Goal: Navigation & Orientation: Find specific page/section

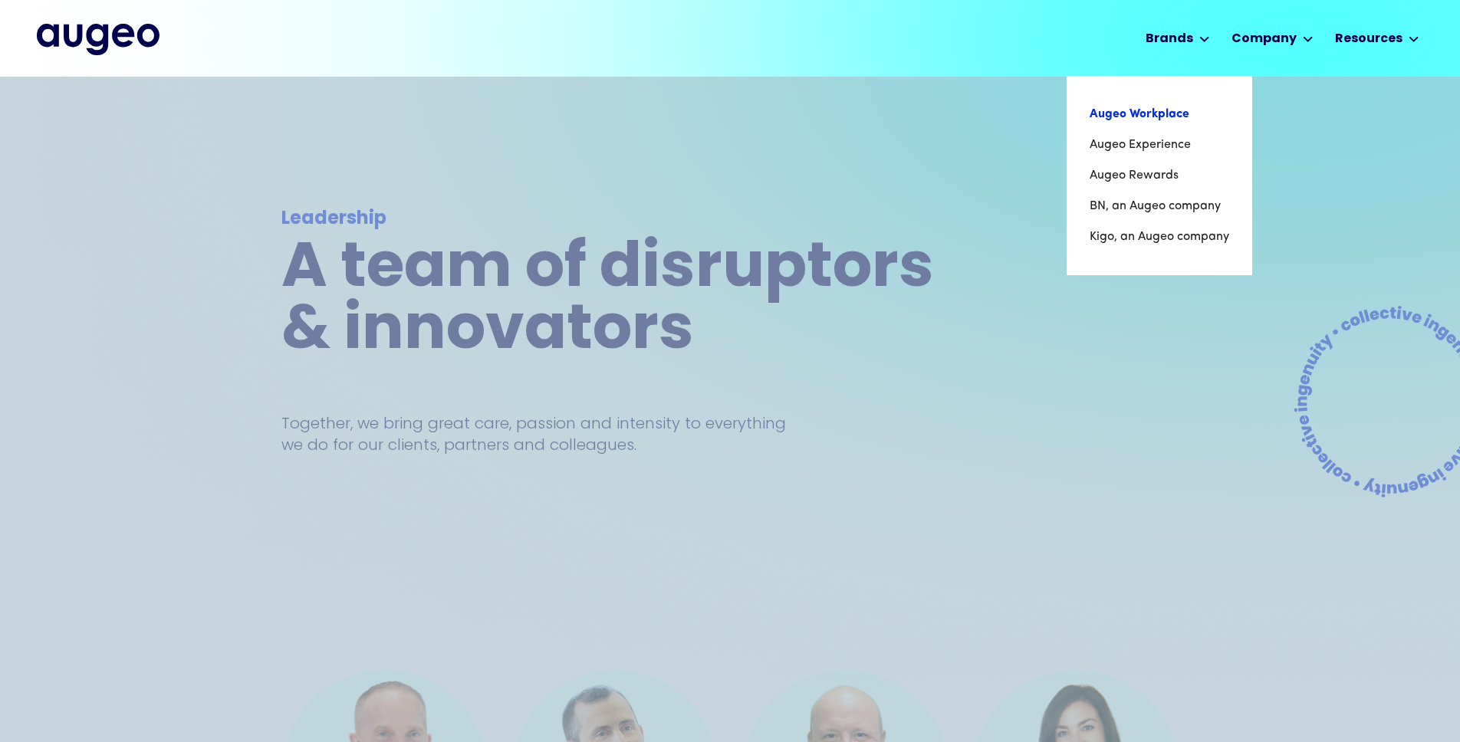
click at [1169, 117] on link "Augeo Workplace" at bounding box center [1160, 114] width 140 height 31
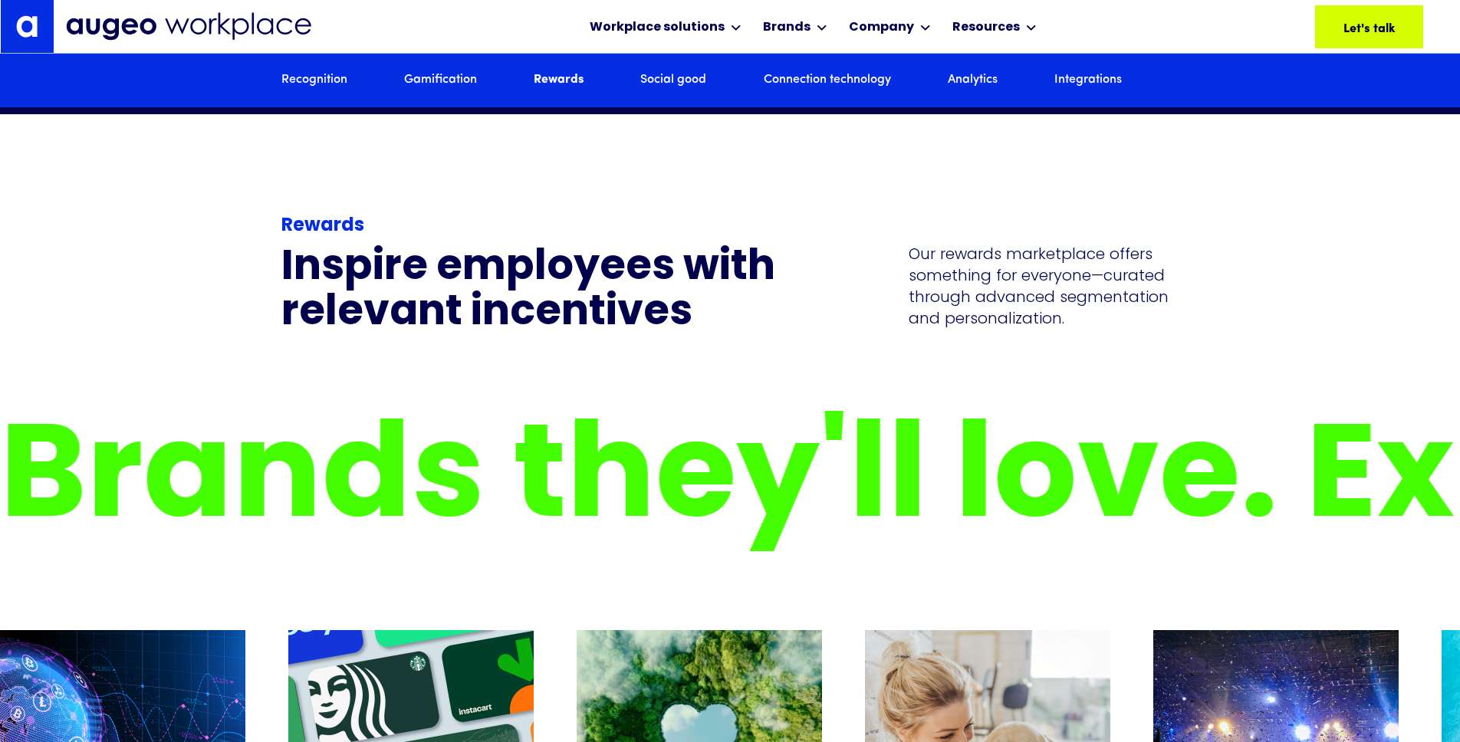
scroll to position [4564, 0]
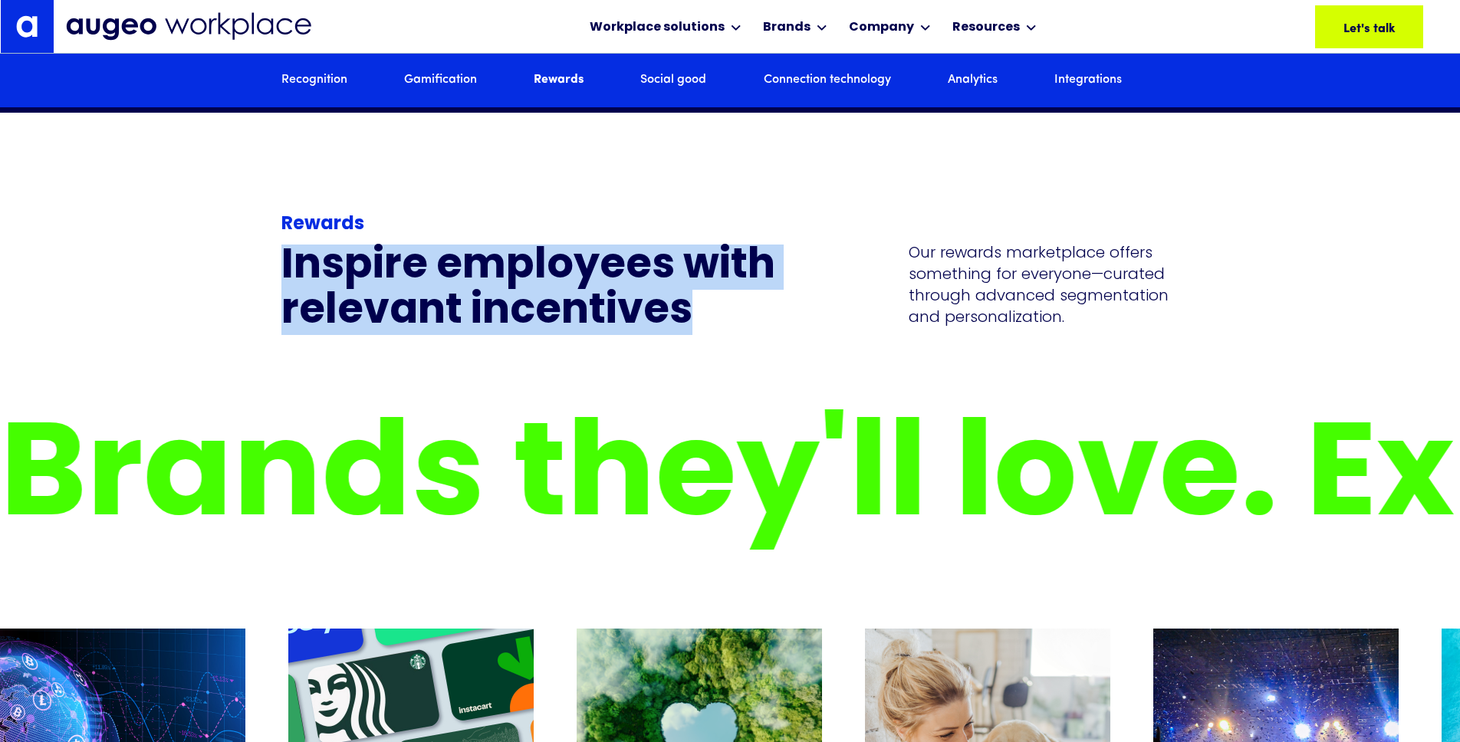
drag, startPoint x: 257, startPoint y: 305, endPoint x: 727, endPoint y: 368, distance: 474.3
click at [727, 336] on div "Rewards Inspire employees with relevant incentives Our rewards marketplace offe…" at bounding box center [730, 224] width 1460 height 223
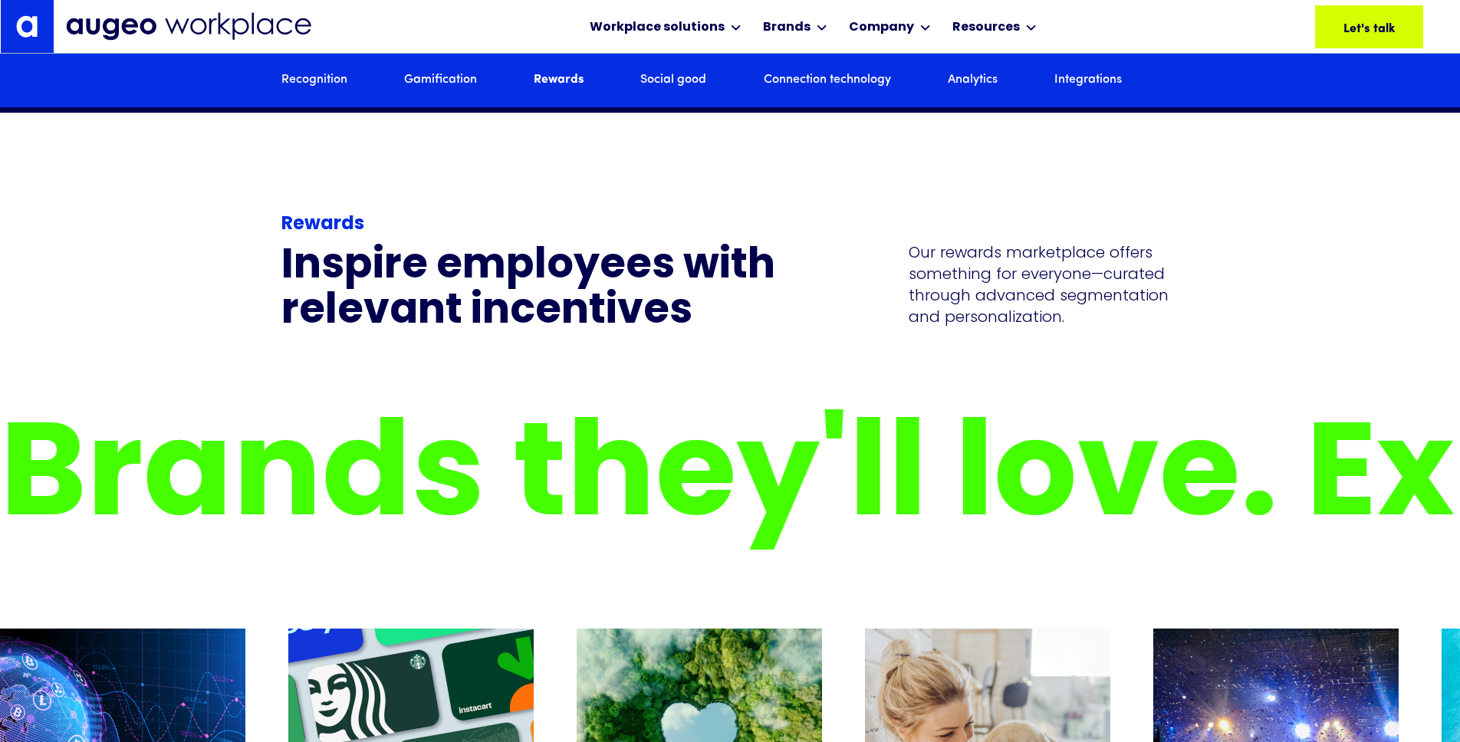
click at [727, 336] on h3 "Inspire employees with relevant incentives" at bounding box center [530, 290] width 498 height 91
click at [311, 42] on div "Workplace solutions Employee Recognition & Rewards Channel Loyalty Sales Incent…" at bounding box center [745, 26] width 1358 height 53
click at [175, 21] on img at bounding box center [188, 26] width 245 height 28
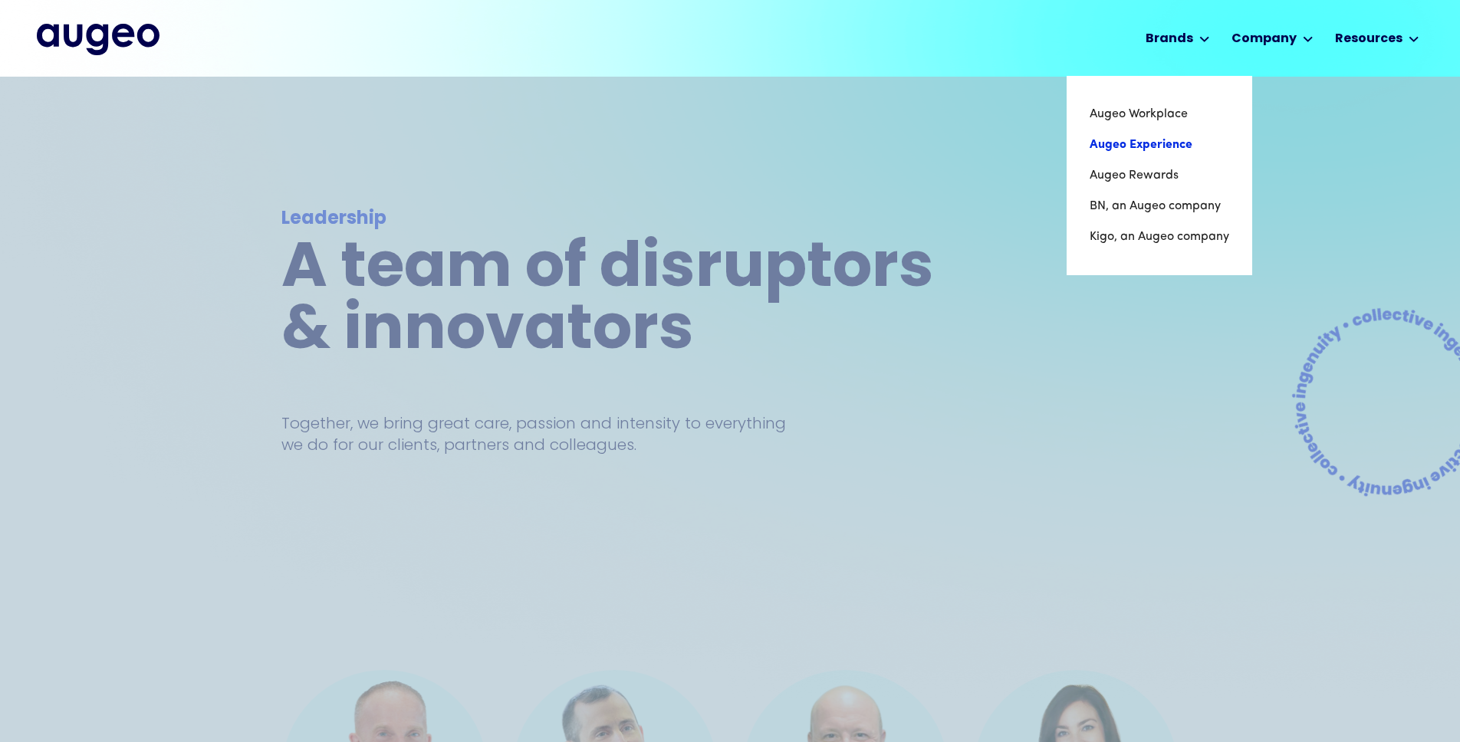
click at [1177, 133] on link "Augeo Experience" at bounding box center [1160, 145] width 140 height 31
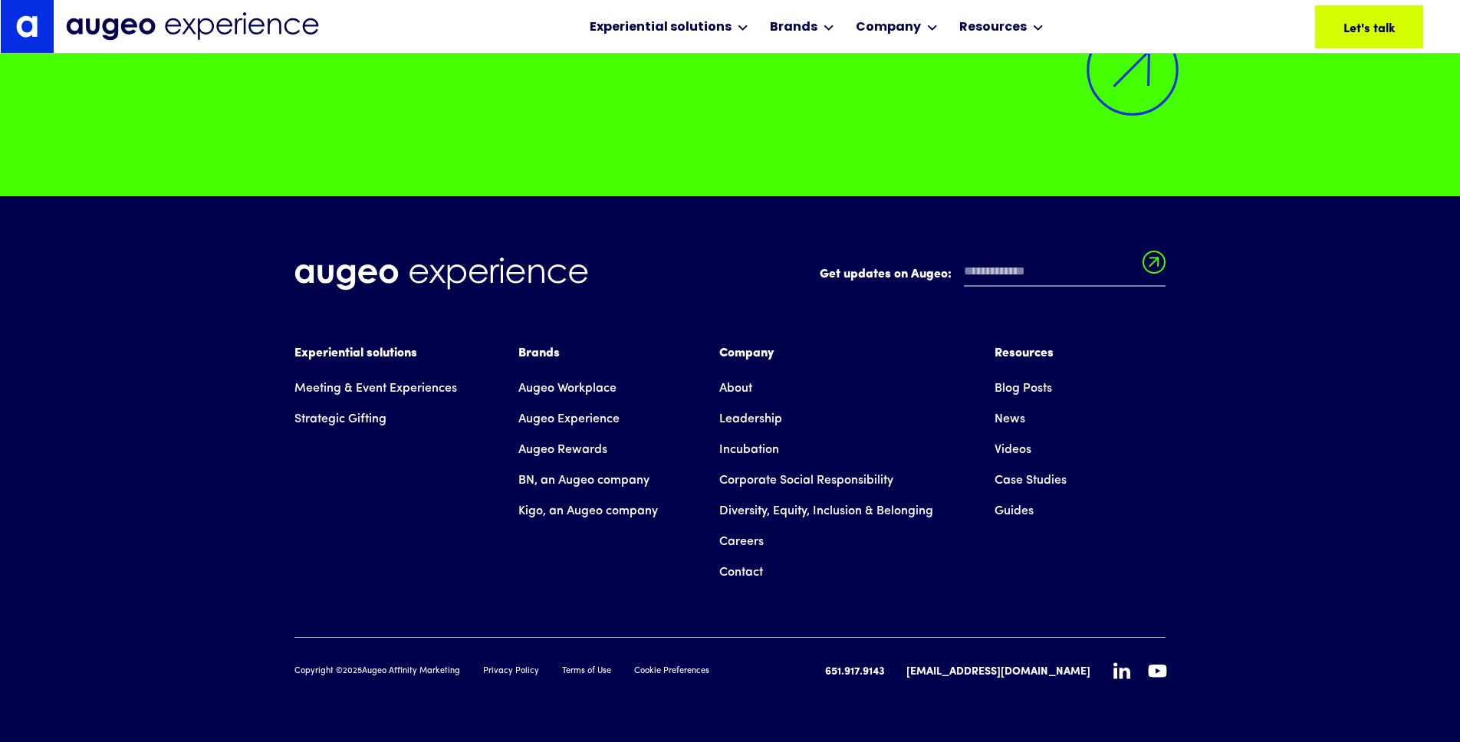
scroll to position [14441, 0]
click at [1235, 391] on div "Get updates on Augeo: Get updates on Augeo: Thanks for subscribing! Oops! Somet…" at bounding box center [730, 469] width 1460 height 546
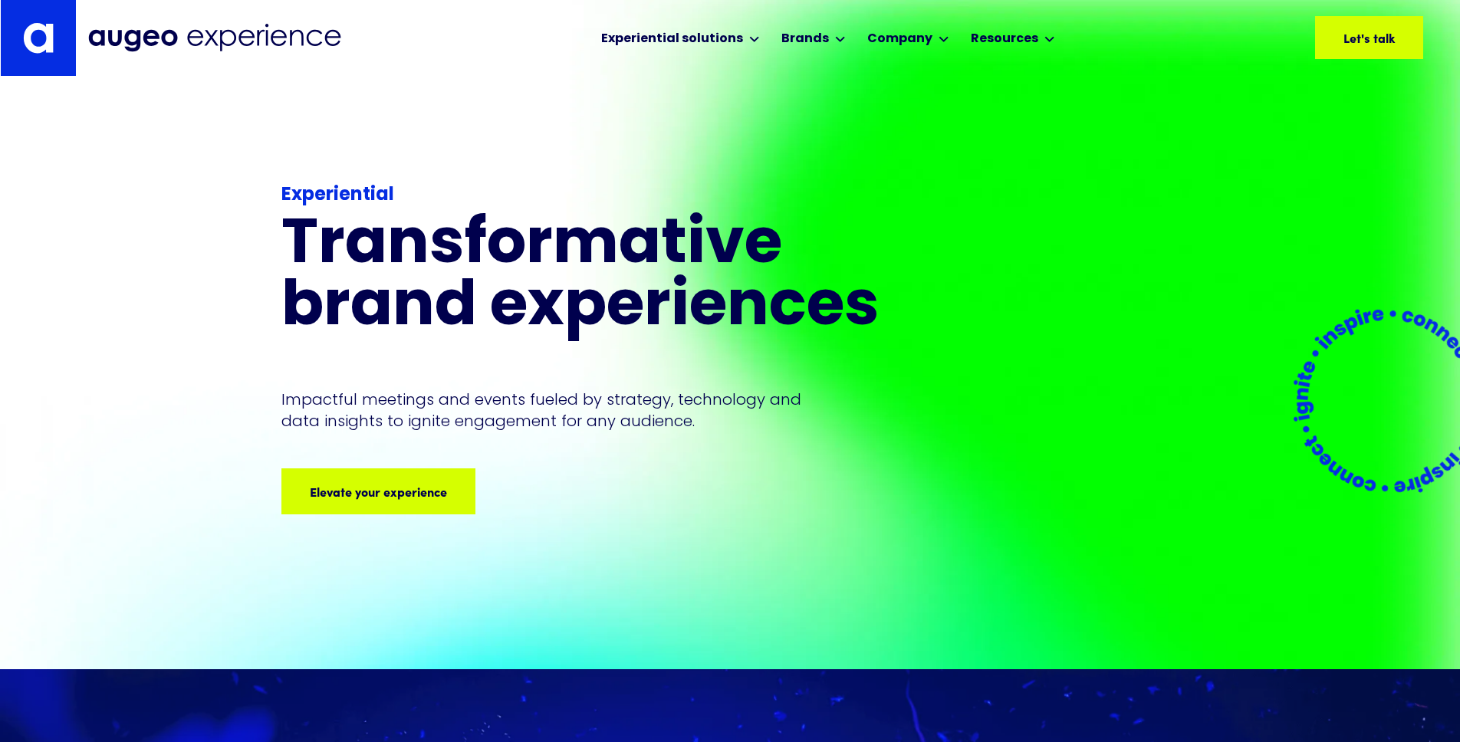
scroll to position [0, 0]
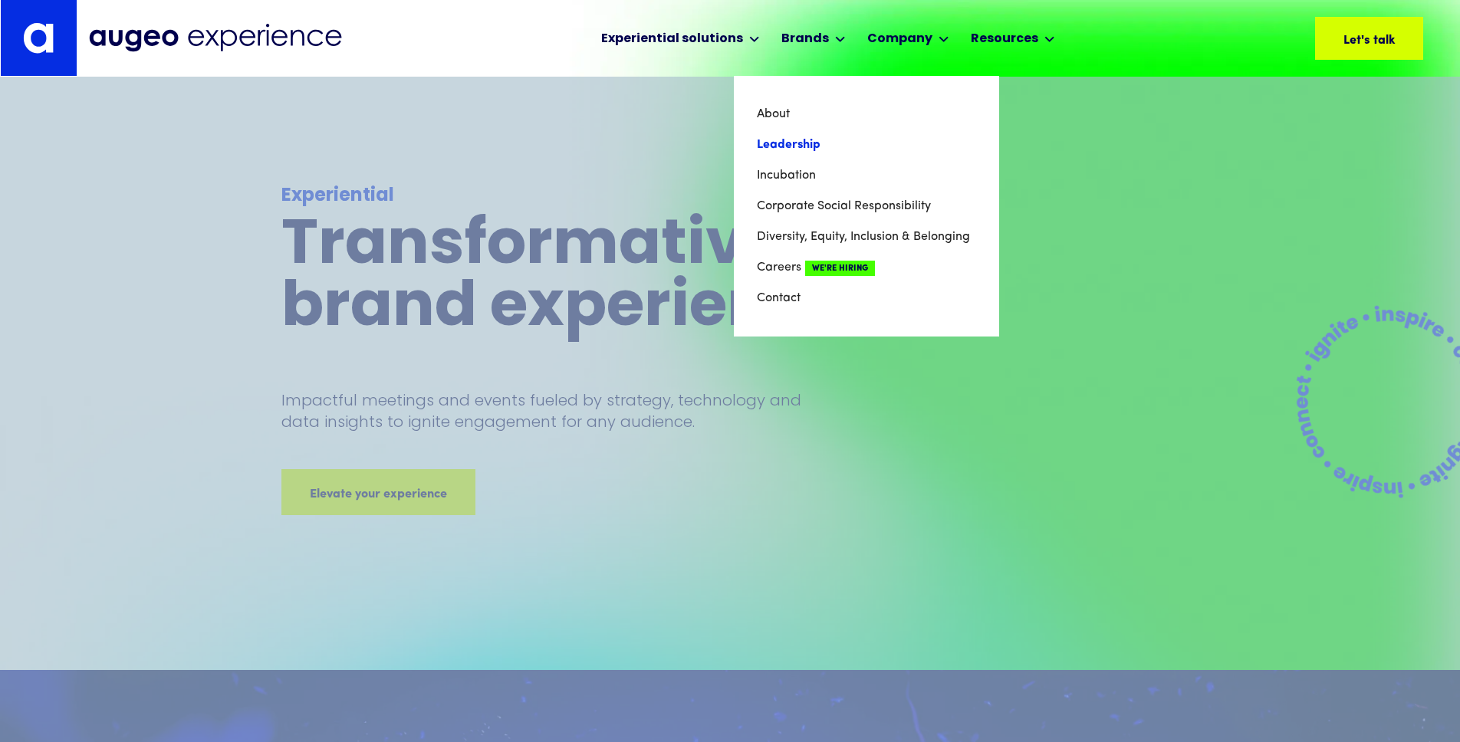
click at [811, 137] on link "Leadership" at bounding box center [866, 145] width 219 height 31
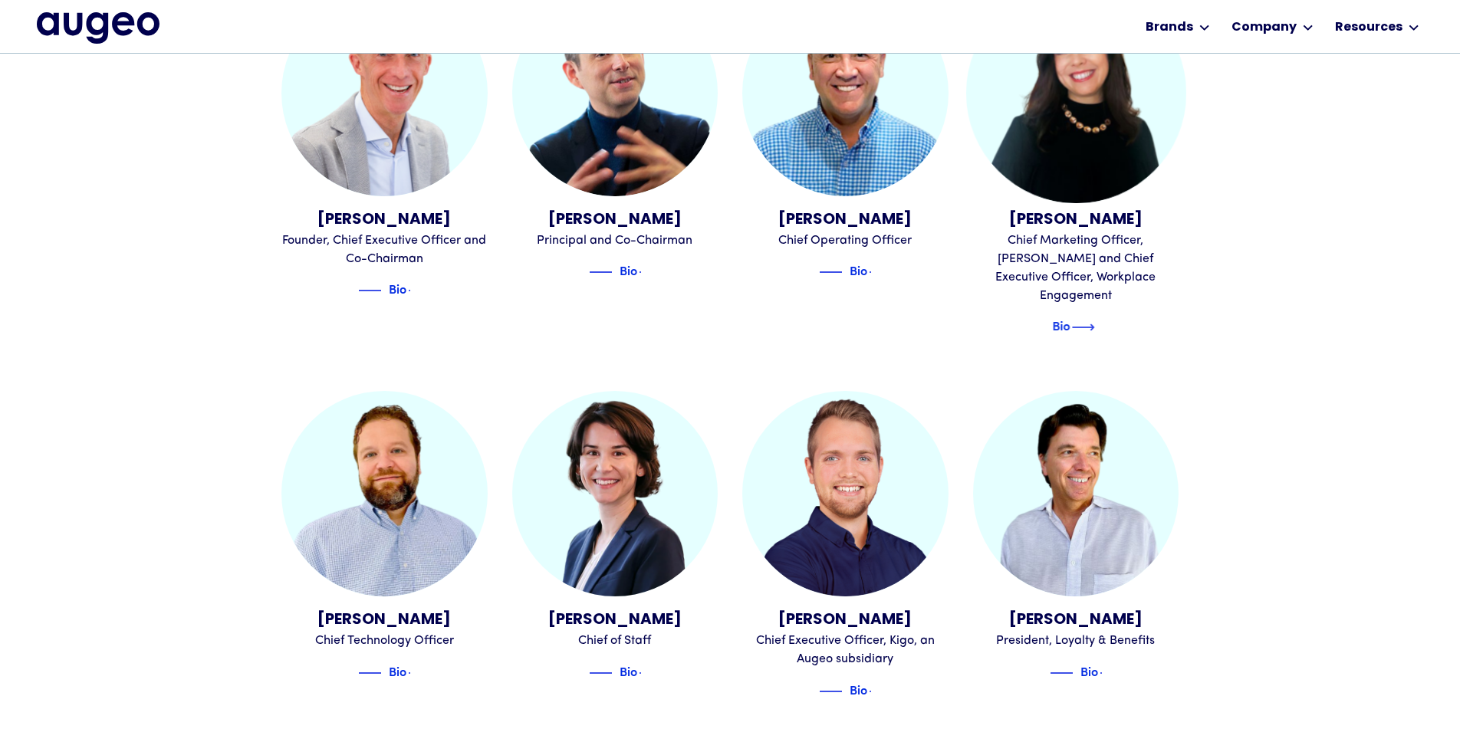
click at [1092, 318] on img at bounding box center [1082, 327] width 23 height 18
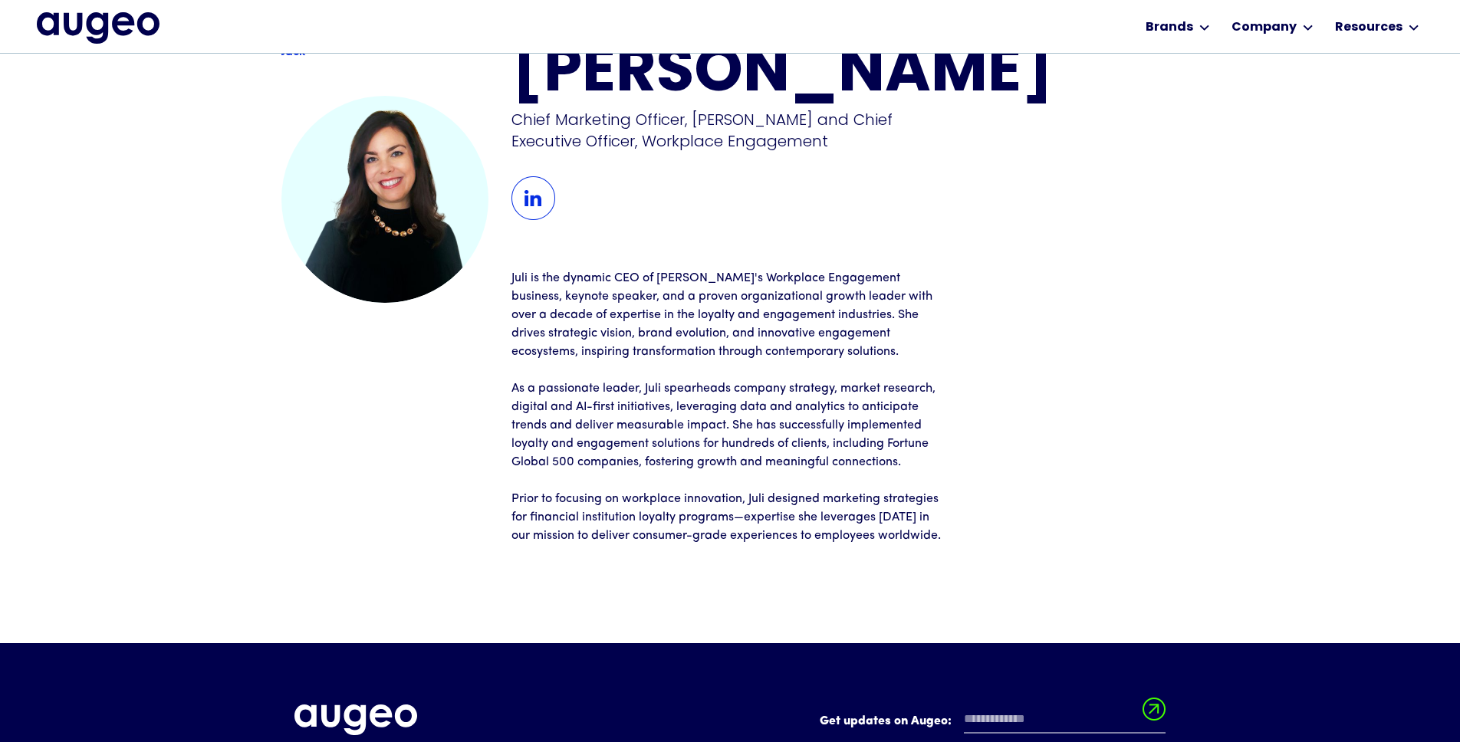
scroll to position [62, 0]
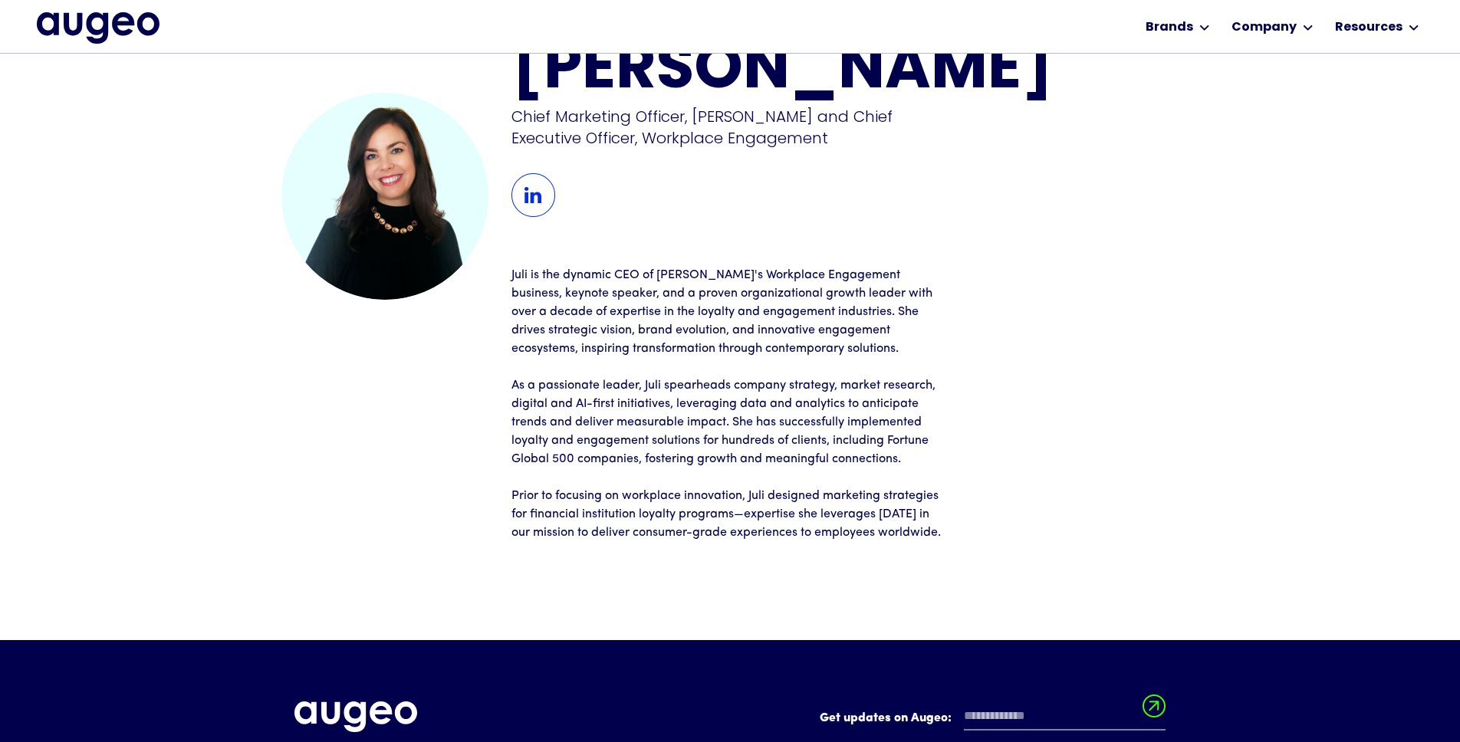
click at [544, 212] on img at bounding box center [533, 195] width 44 height 44
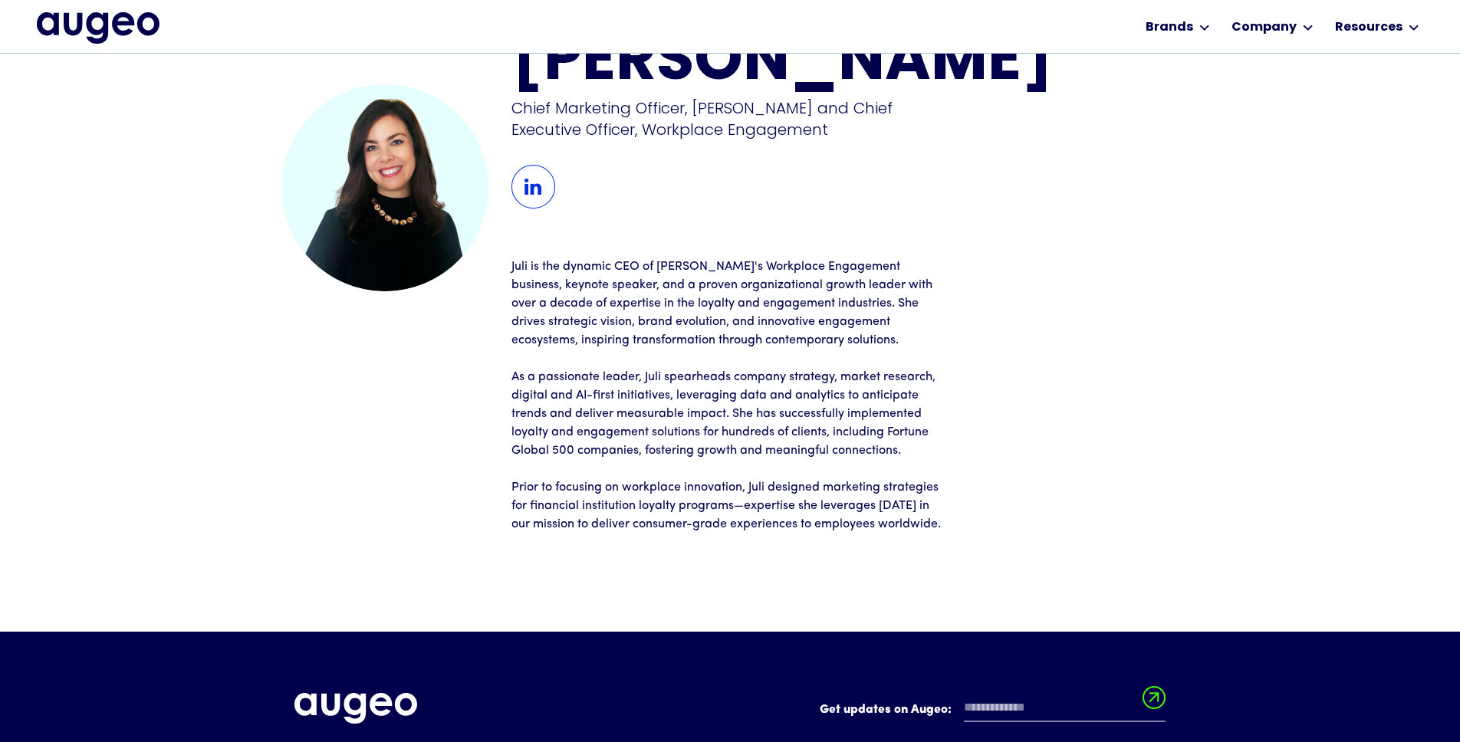
scroll to position [72, 0]
